Goal: Information Seeking & Learning: Learn about a topic

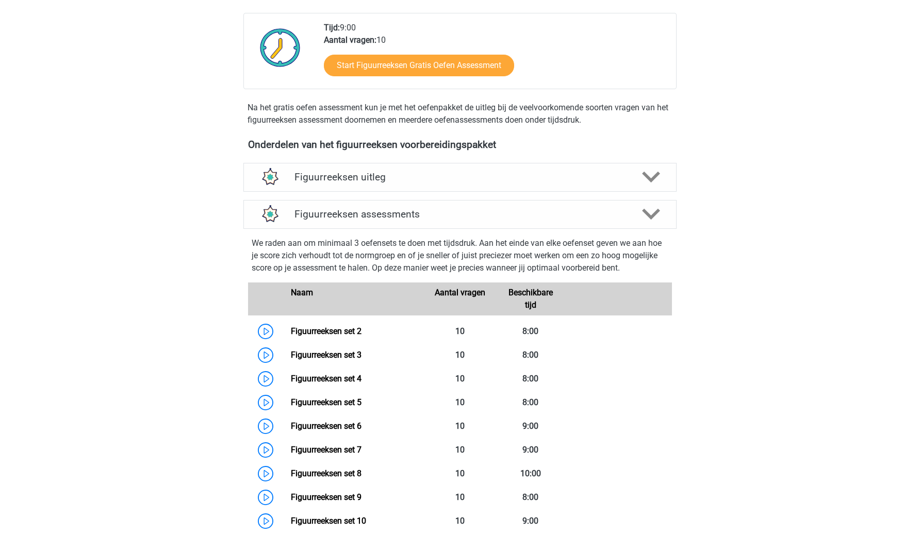
scroll to position [311, 0]
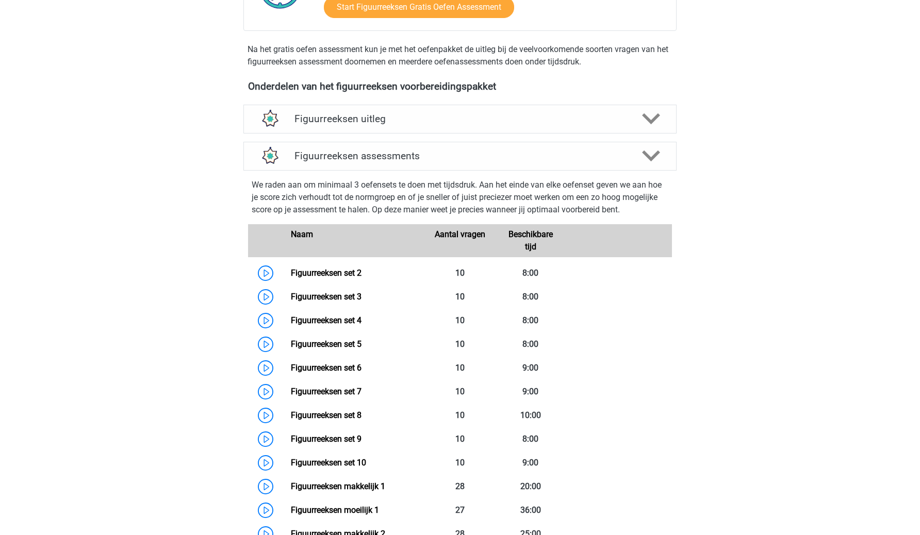
click at [675, 199] on div "We raden aan om minimaal 3 oefensets te doen met tijdsdruk. Aan het einde van e…" at bounding box center [460, 372] width 442 height 395
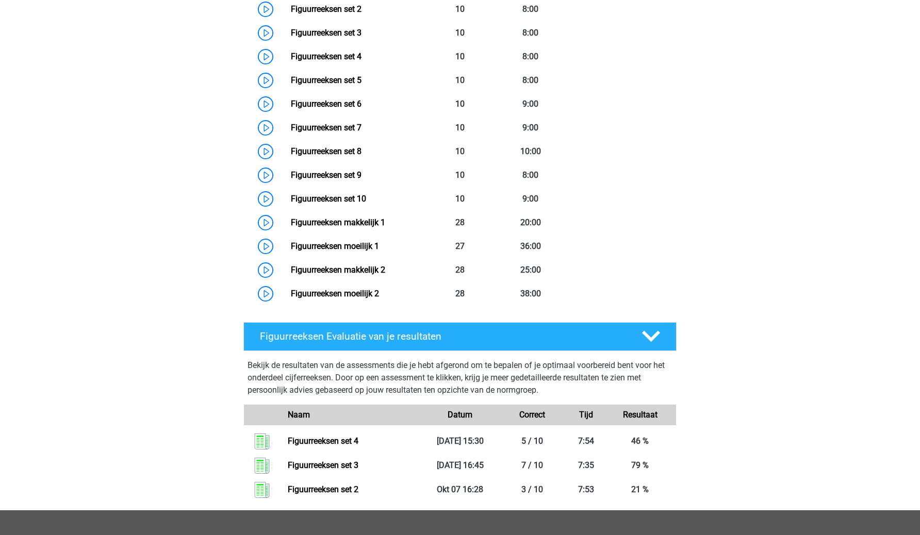
scroll to position [576, 0]
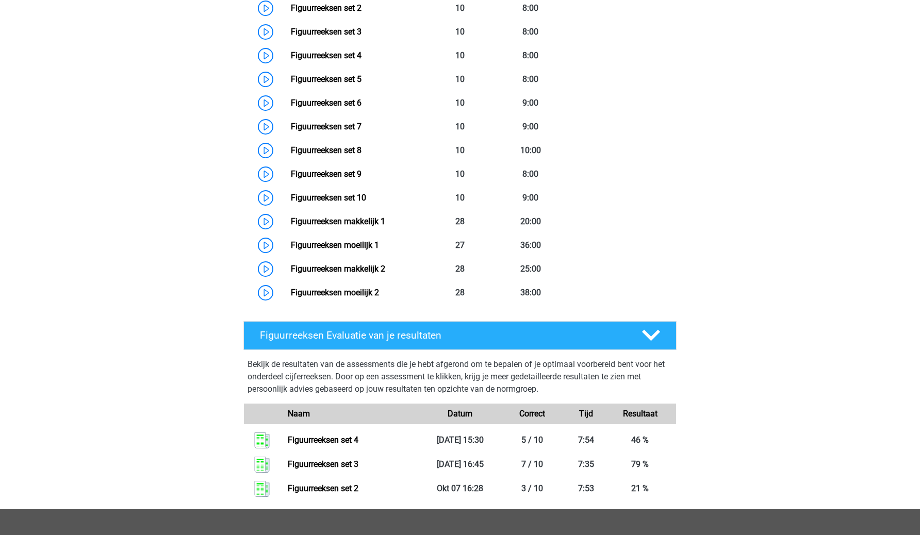
click at [749, 327] on div "Floris hoogstedefloris@gmai.com Nederlands English" at bounding box center [460, 103] width 920 height 1358
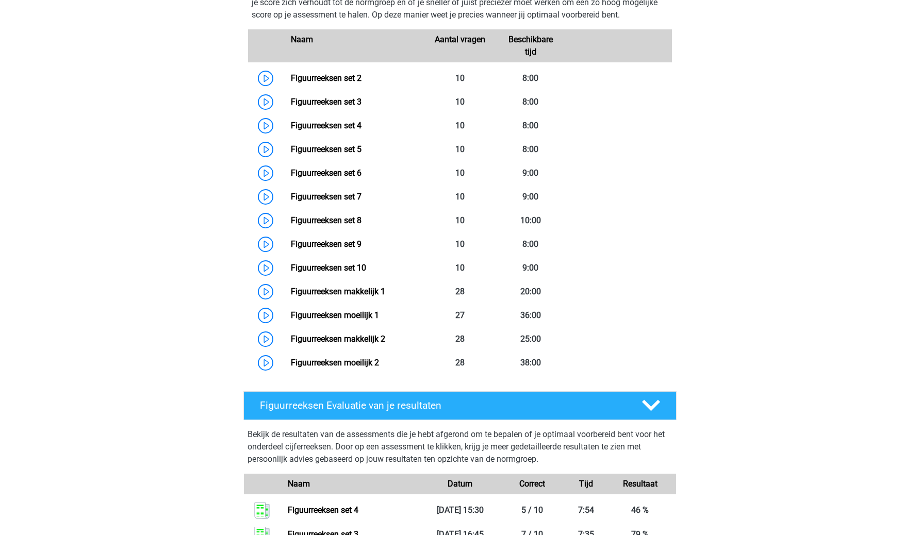
scroll to position [503, 0]
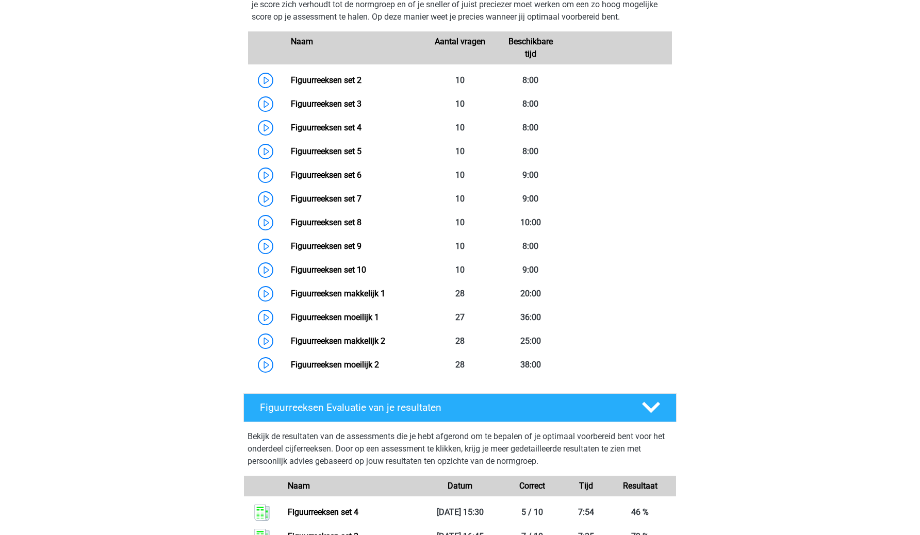
click at [472, 9] on p "We raden aan om minimaal 3 oefensets te doen met tijdsdruk. Aan het einde van e…" at bounding box center [460, 4] width 417 height 37
click at [91, 466] on div "Floris hoogstedefloris@gmai.com Nederlands English" at bounding box center [460, 176] width 920 height 1358
click at [136, 160] on div "Floris hoogstedefloris@gmai.com Nederlands English" at bounding box center [460, 176] width 920 height 1358
click at [113, 332] on div "Floris hoogstedefloris@gmai.com Nederlands English" at bounding box center [460, 176] width 920 height 1358
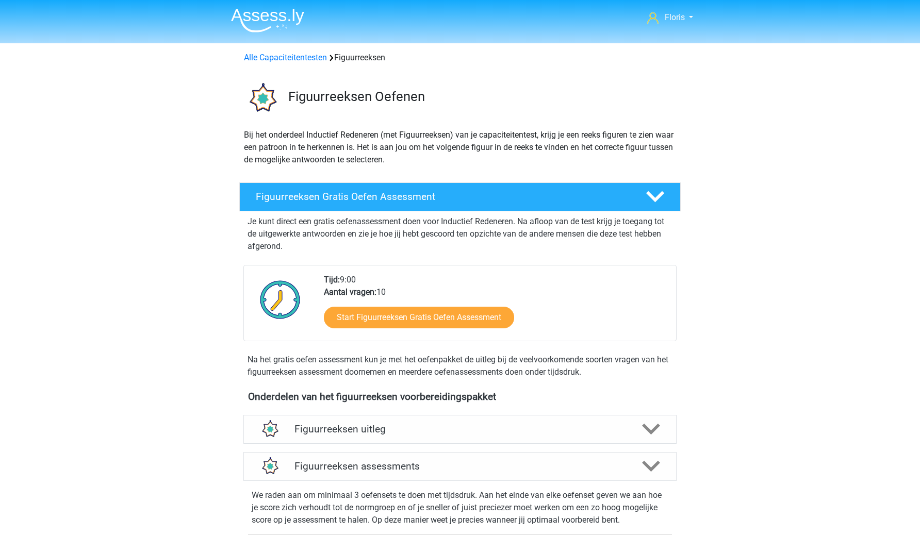
scroll to position [0, 0]
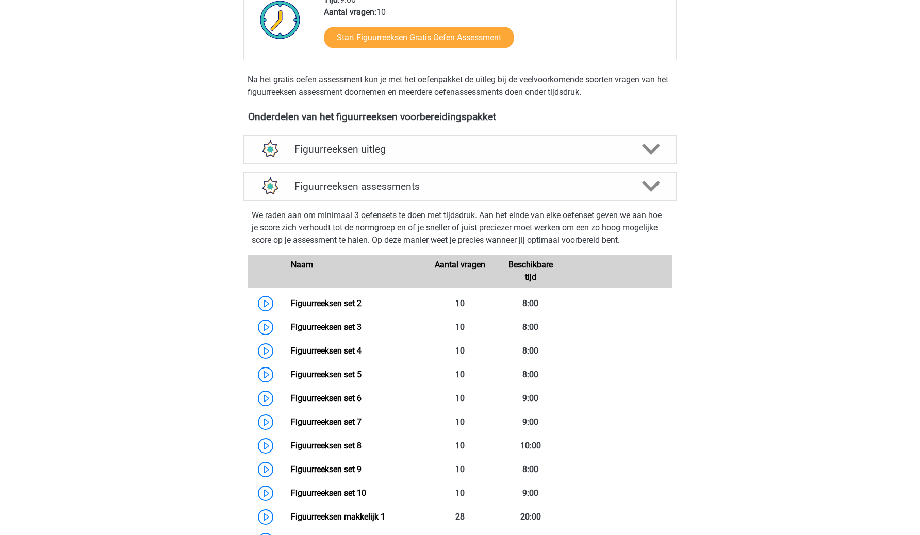
scroll to position [434, 0]
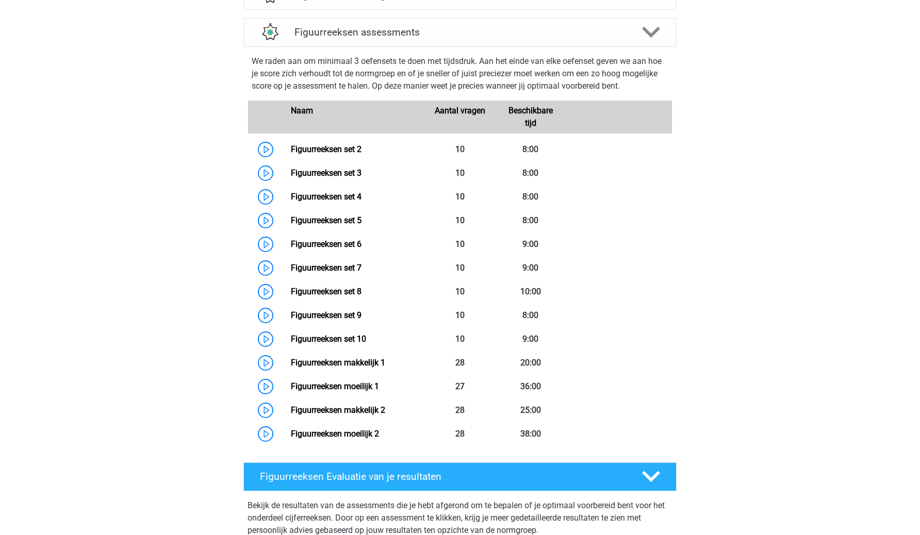
click at [169, 337] on div "Floris hoogstedefloris@gmai.com Nederlands English" at bounding box center [460, 245] width 920 height 1358
click at [157, 256] on div "Floris hoogstedefloris@gmai.com Nederlands English" at bounding box center [460, 245] width 920 height 1358
